Goal: Obtain resource: Obtain resource

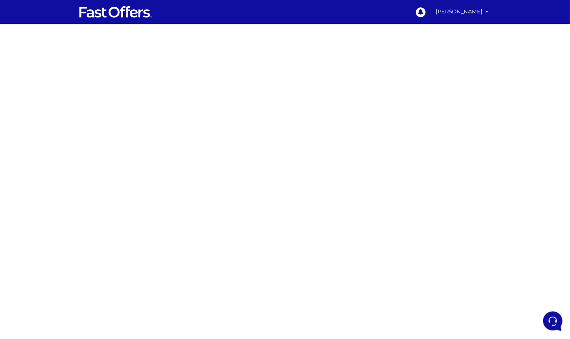
scroll to position [56, 0]
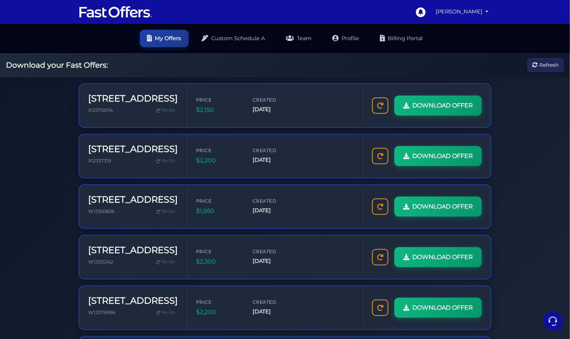
click at [543, 58] on button "Refresh" at bounding box center [546, 65] width 36 height 14
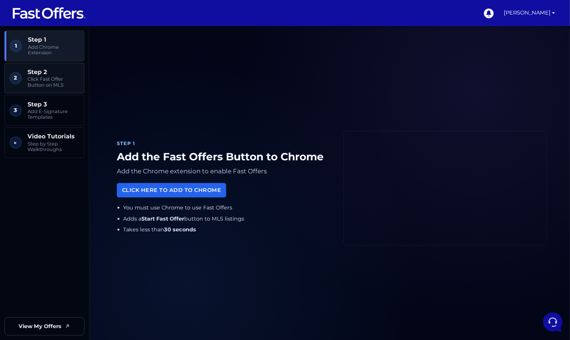
click at [55, 84] on span "Click Fast Offer Button on MLS" at bounding box center [54, 82] width 52 height 12
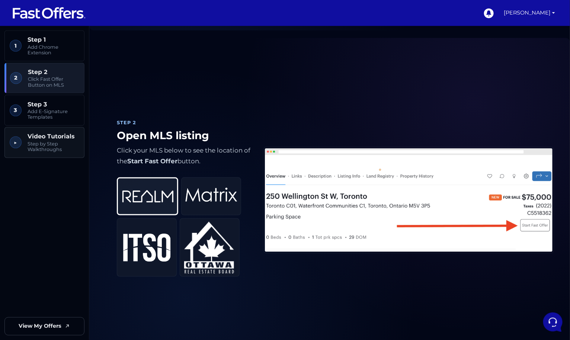
click at [45, 133] on span "Video Tutorials" at bounding box center [54, 136] width 52 height 7
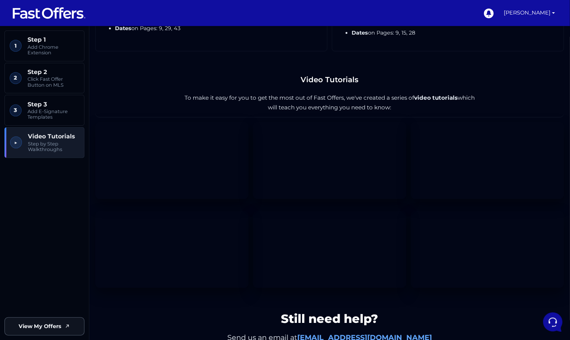
click at [60, 325] on span "View My Offers" at bounding box center [40, 326] width 43 height 9
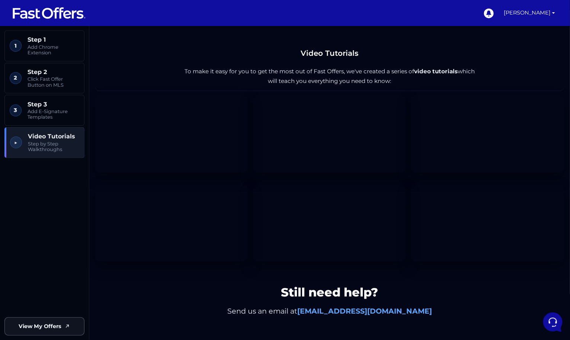
scroll to position [1222, 0]
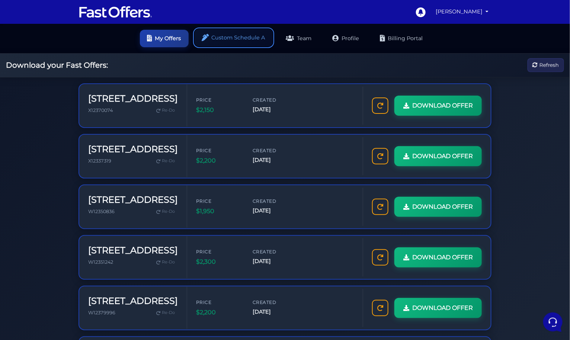
click at [221, 39] on link "Custom Schedule A" at bounding box center [234, 37] width 78 height 17
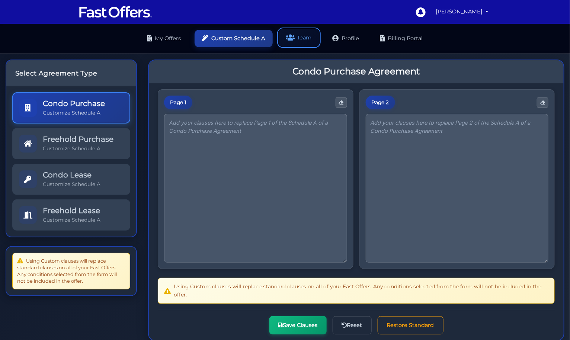
click at [290, 40] on icon at bounding box center [289, 37] width 9 height 7
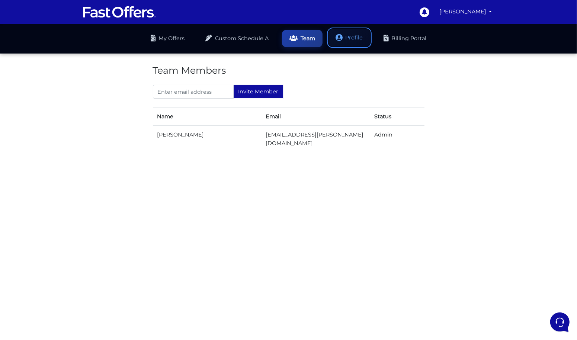
click at [352, 35] on link "Profile" at bounding box center [350, 37] width 42 height 17
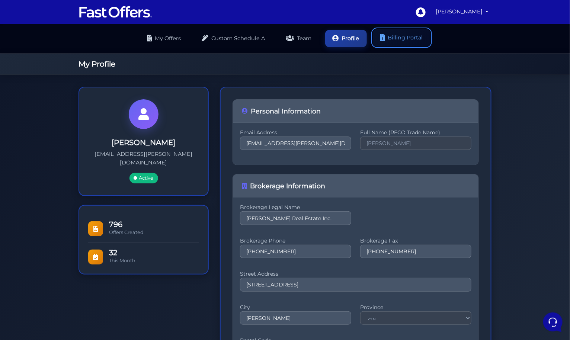
click at [402, 35] on link "Billing Portal" at bounding box center [402, 37] width 58 height 17
click at [465, 2] on nav "0 [PERSON_NAME] My Offers My Profile" at bounding box center [285, 12] width 570 height 24
click at [465, 8] on link "[PERSON_NAME]" at bounding box center [462, 11] width 59 height 15
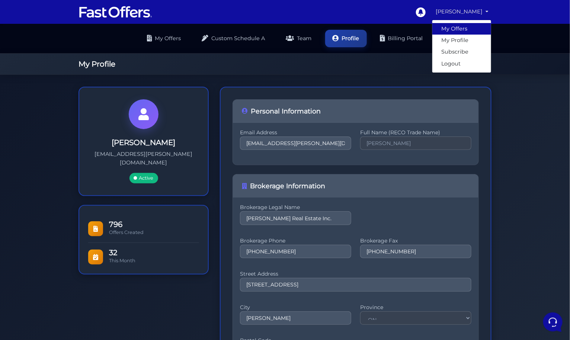
click at [466, 28] on link "My Offers" at bounding box center [461, 29] width 59 height 12
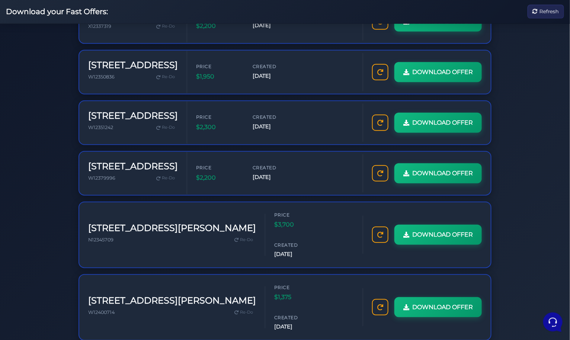
scroll to position [286, 0]
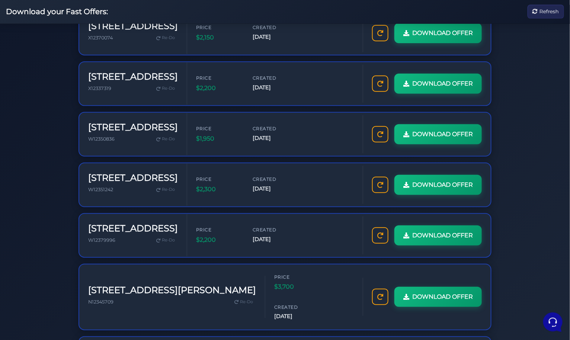
scroll to position [0, 0]
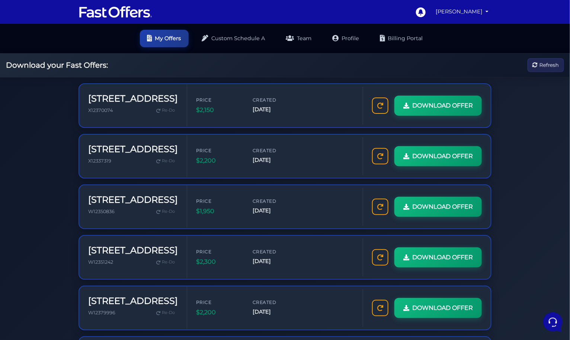
click at [64, 67] on h2 "Download your Fast Offers:" at bounding box center [57, 65] width 102 height 9
click at [381, 103] on icon at bounding box center [380, 105] width 6 height 6
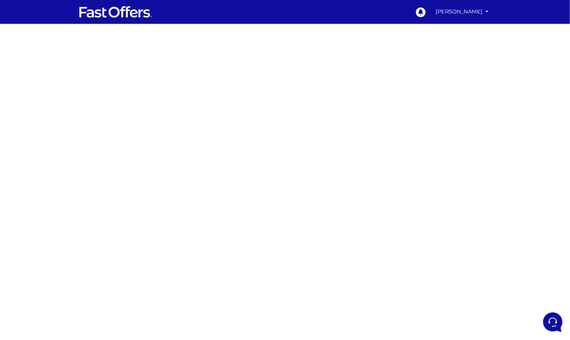
click at [121, 12] on img at bounding box center [116, 12] width 74 height 14
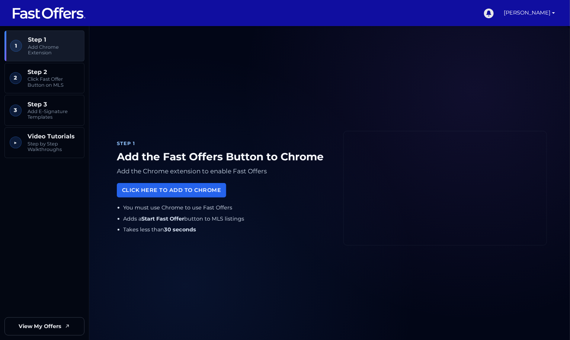
click at [490, 6] on link at bounding box center [488, 13] width 17 height 26
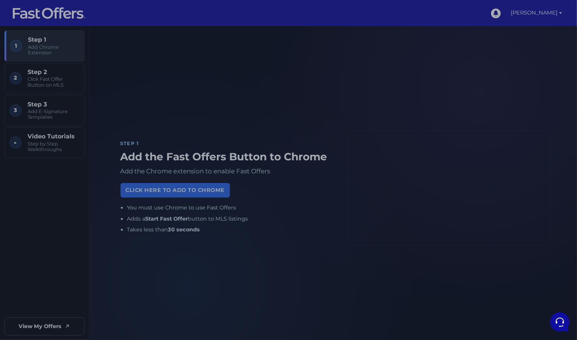
click at [382, 26] on div at bounding box center [288, 170] width 577 height 340
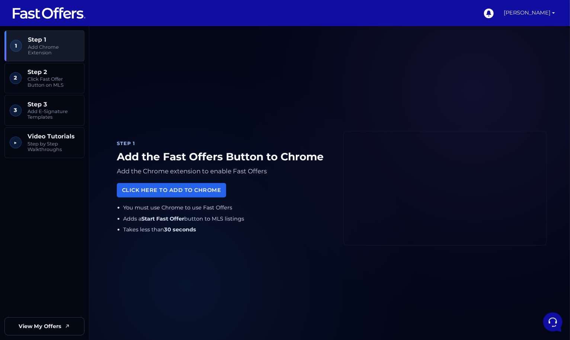
click at [512, 7] on link "[PERSON_NAME]" at bounding box center [529, 13] width 57 height 26
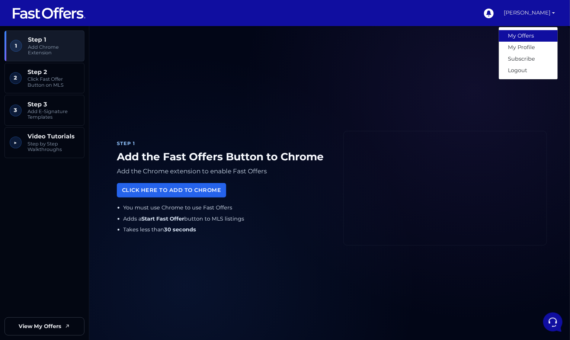
click at [521, 35] on link "My Offers" at bounding box center [528, 36] width 59 height 12
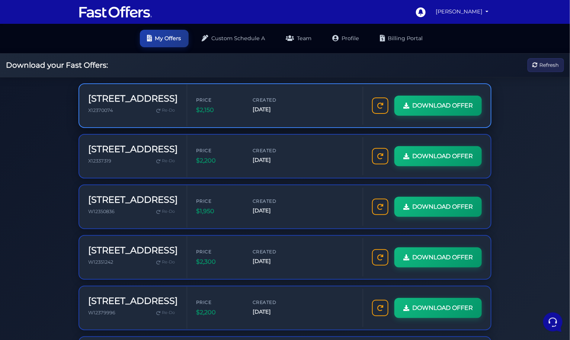
click at [380, 114] on div "DOWNLOAD OFFER" at bounding box center [427, 106] width 110 height 20
click at [380, 108] on link at bounding box center [380, 105] width 16 height 16
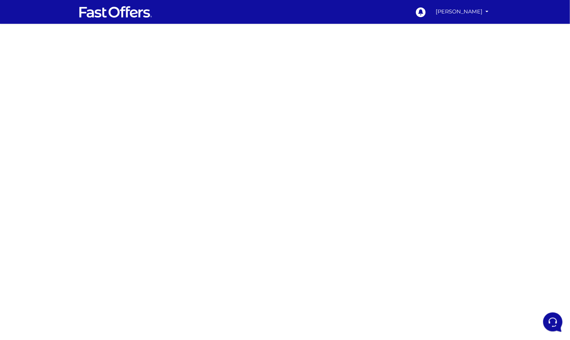
click at [124, 13] on img at bounding box center [116, 12] width 74 height 14
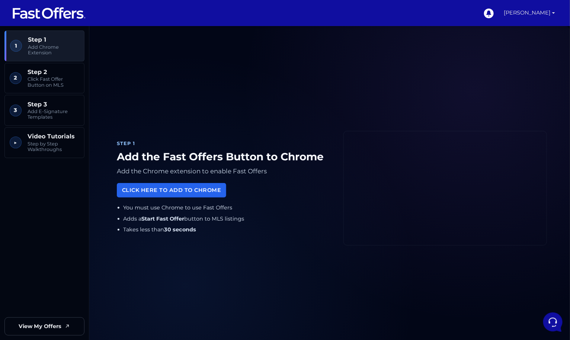
click at [534, 19] on link "[PERSON_NAME]" at bounding box center [529, 13] width 57 height 26
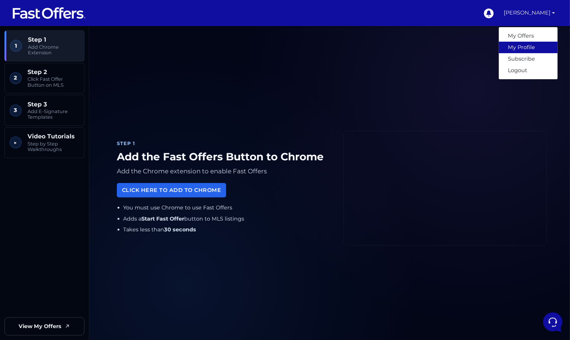
click at [517, 45] on link "My Profile" at bounding box center [528, 48] width 59 height 12
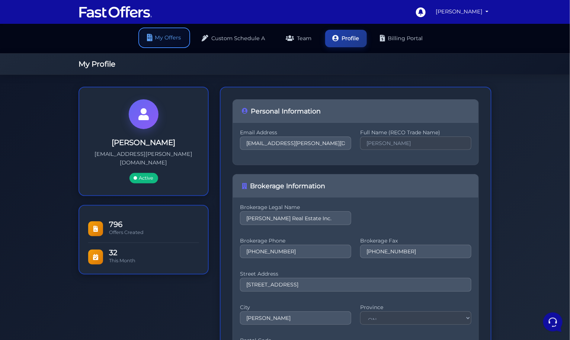
click at [166, 38] on link "My Offers" at bounding box center [164, 37] width 49 height 17
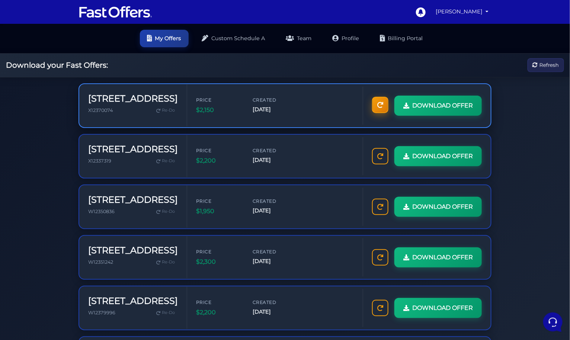
click at [382, 106] on icon at bounding box center [380, 105] width 6 height 6
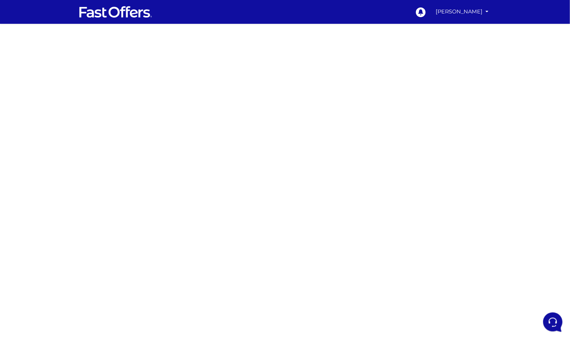
click at [103, 15] on img at bounding box center [116, 12] width 74 height 14
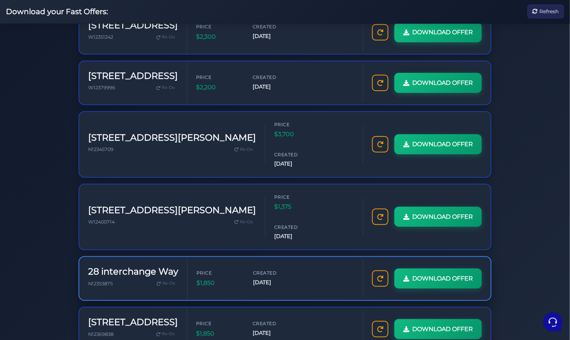
scroll to position [286, 0]
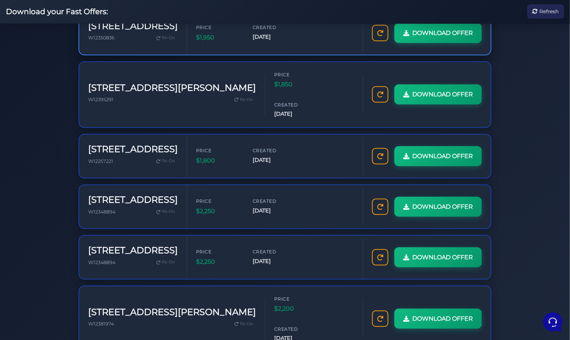
scroll to position [286, 0]
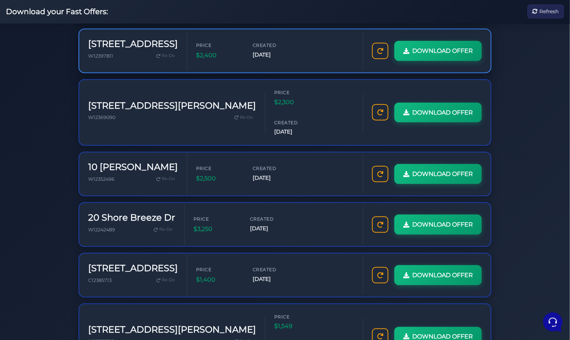
scroll to position [286, 0]
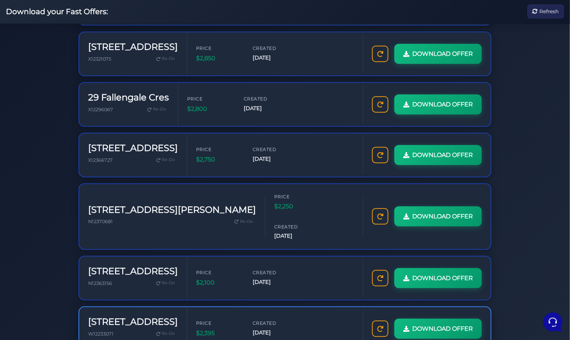
scroll to position [286, 0]
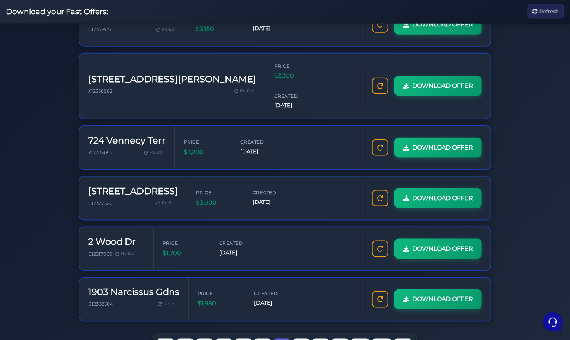
scroll to position [286, 0]
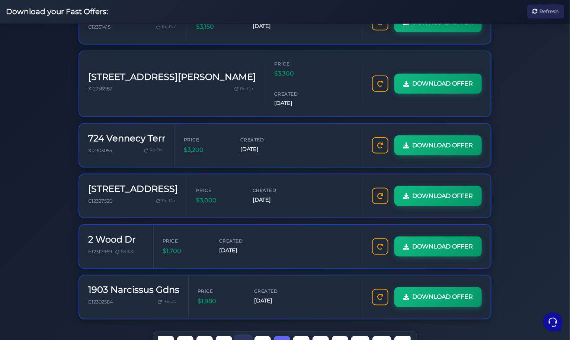
click at [241, 336] on link "3" at bounding box center [243, 344] width 16 height 16
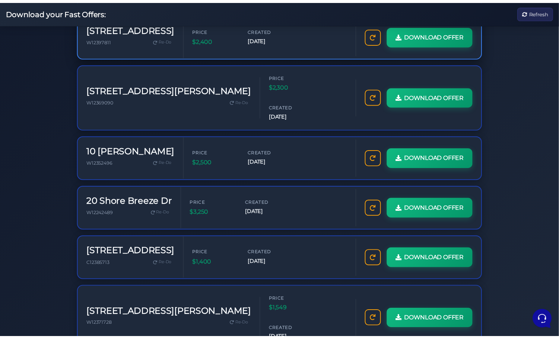
scroll to position [286, 0]
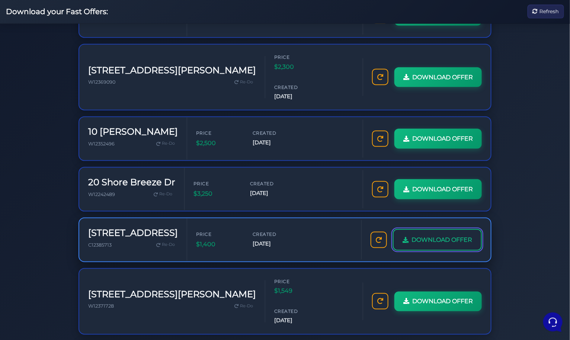
click at [416, 235] on span "DOWNLOAD OFFER" at bounding box center [442, 240] width 61 height 10
